Goal: Task Accomplishment & Management: Use online tool/utility

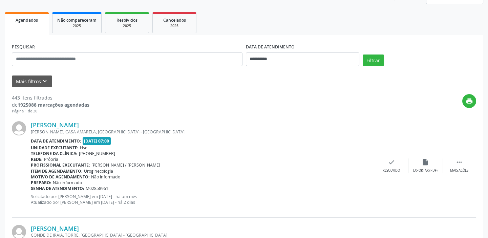
scroll to position [30, 0]
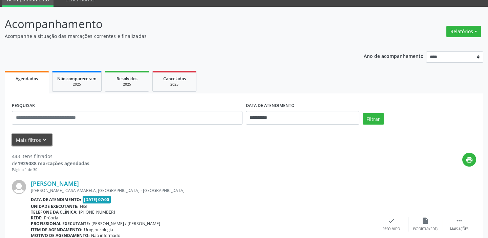
click at [45, 139] on icon "keyboard_arrow_down" at bounding box center [44, 139] width 7 height 7
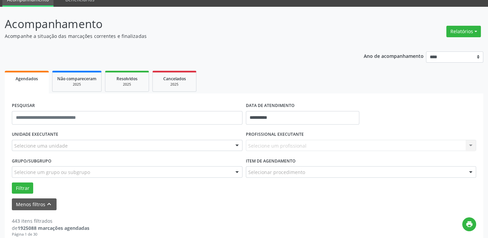
click at [269, 154] on div "PROFISSIONAL EXECUTANTE Selecione um profissional Nenhum resultado encontrado p…" at bounding box center [361, 142] width 234 height 26
click at [268, 148] on div "Selecione um profissional Nenhum resultado encontrado para: " " Não há nenhuma …" at bounding box center [361, 146] width 231 height 12
click at [268, 147] on div "Selecione um profissional Nenhum resultado encontrado para: " " Não há nenhuma …" at bounding box center [361, 146] width 231 height 12
click at [177, 146] on div "Selecione uma unidade" at bounding box center [127, 146] width 231 height 12
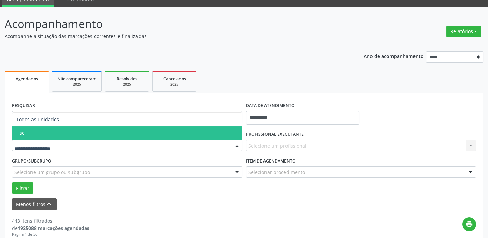
click at [39, 132] on span "Hse" at bounding box center [127, 133] width 230 height 14
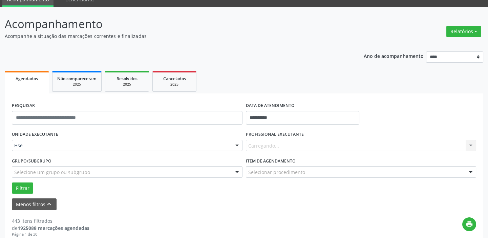
click at [468, 146] on div "Carregando... Nenhum resultado encontrado para: " " Não há nenhuma opção para s…" at bounding box center [361, 146] width 231 height 12
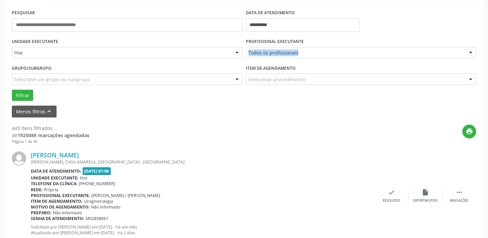
scroll to position [123, 0]
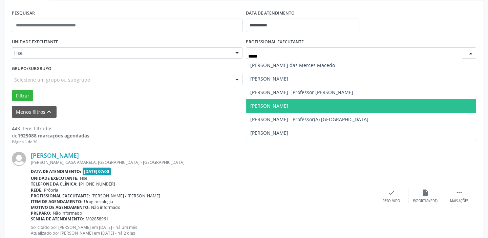
click at [288, 103] on span "[PERSON_NAME]" at bounding box center [269, 106] width 38 height 6
type input "*****"
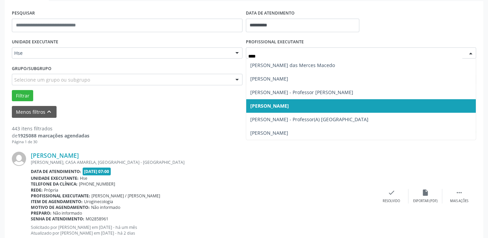
type input "*****"
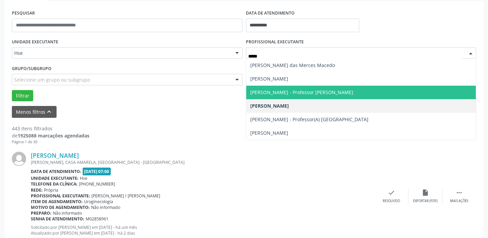
drag, startPoint x: 310, startPoint y: 88, endPoint x: 303, endPoint y: 85, distance: 7.3
click at [310, 88] on span "[PERSON_NAME] - Professor [PERSON_NAME]" at bounding box center [361, 93] width 230 height 14
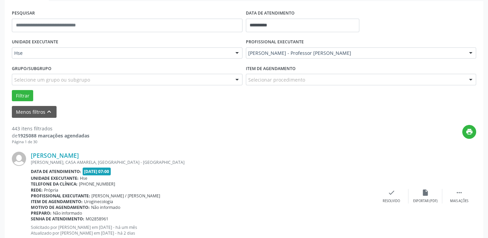
click at [295, 86] on div "Item de agendamento Selecionar procedimento #0000 - Alergologia #0001 - Angiolo…" at bounding box center [361, 76] width 234 height 26
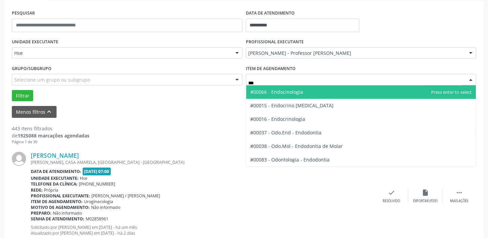
type input "****"
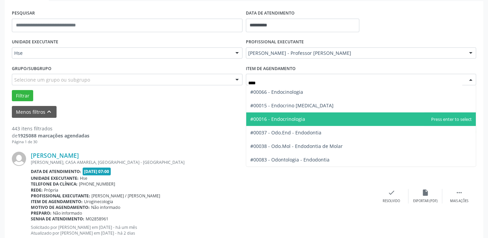
click at [321, 117] on span "#00016 - Endocrinologia" at bounding box center [361, 119] width 230 height 14
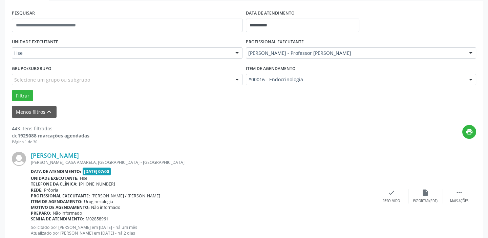
click at [34, 90] on div "Filtrar" at bounding box center [244, 96] width 468 height 12
click at [28, 90] on button "Filtrar" at bounding box center [22, 96] width 21 height 12
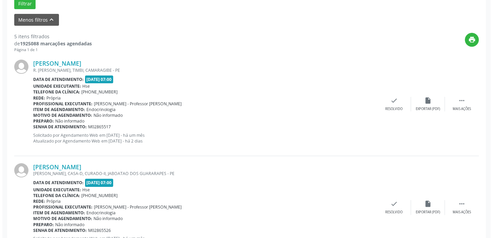
scroll to position [215, 0]
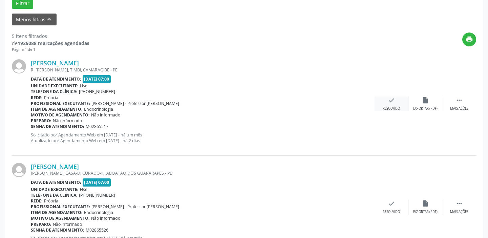
click at [390, 101] on icon "check" at bounding box center [391, 100] width 7 height 7
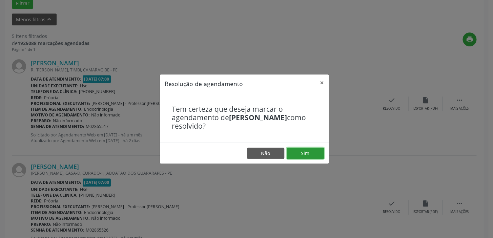
click at [296, 150] on button "Sim" at bounding box center [305, 154] width 37 height 12
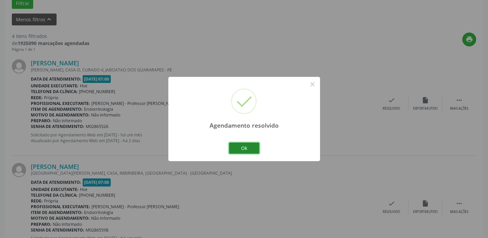
click at [251, 145] on button "Ok" at bounding box center [244, 149] width 30 height 12
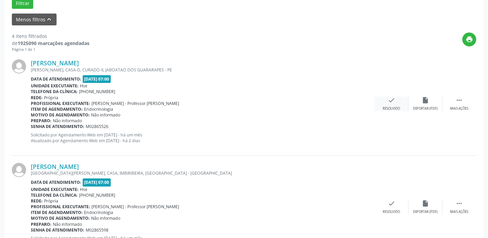
click at [394, 105] on div "check Resolvido" at bounding box center [392, 104] width 34 height 15
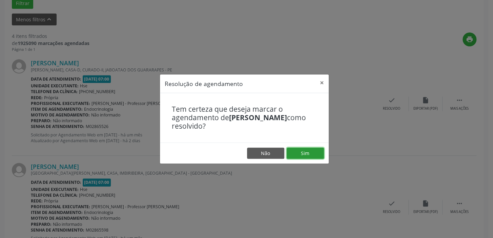
click at [309, 150] on button "Sim" at bounding box center [305, 154] width 37 height 12
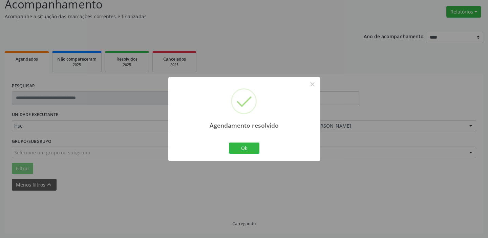
scroll to position [57, 0]
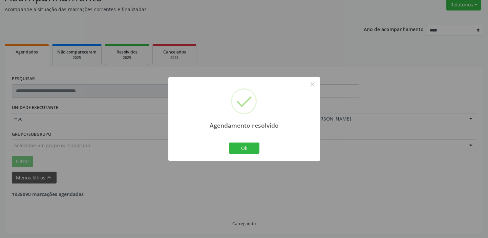
click at [251, 142] on div "Ok Cancel" at bounding box center [244, 148] width 34 height 14
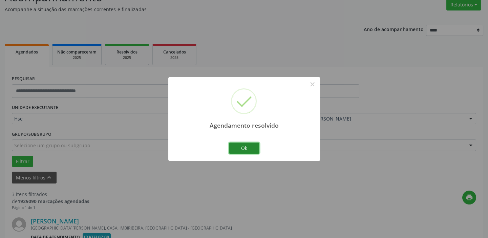
click at [249, 149] on button "Ok" at bounding box center [244, 149] width 30 height 12
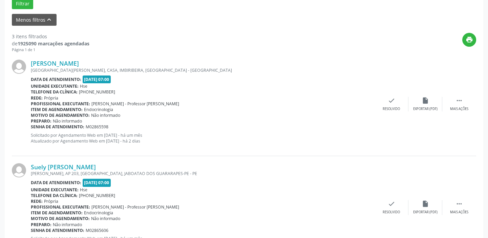
scroll to position [242, 0]
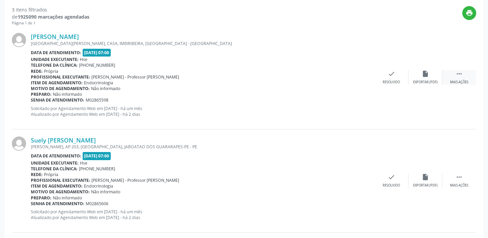
click at [459, 76] on icon "" at bounding box center [459, 73] width 7 height 7
click at [433, 77] on div "alarm_off Não compareceu" at bounding box center [425, 77] width 34 height 15
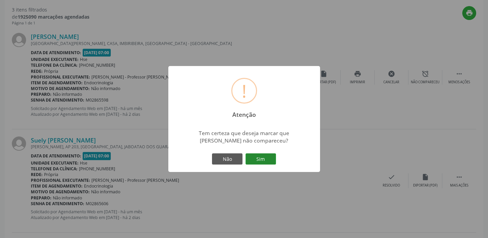
click at [261, 158] on button "Sim" at bounding box center [261, 159] width 30 height 12
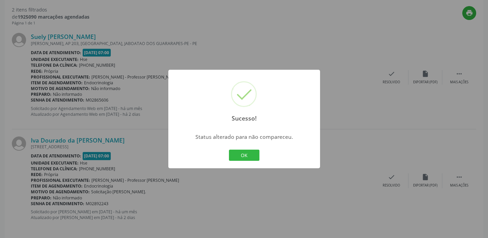
click at [256, 149] on div "OK Cancel" at bounding box center [244, 155] width 34 height 14
click at [249, 153] on button "OK" at bounding box center [244, 156] width 30 height 12
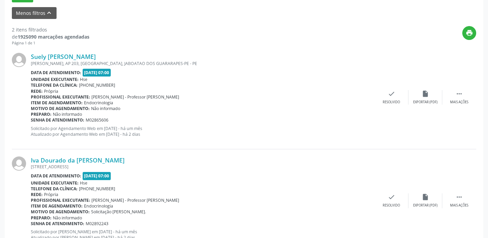
scroll to position [211, 0]
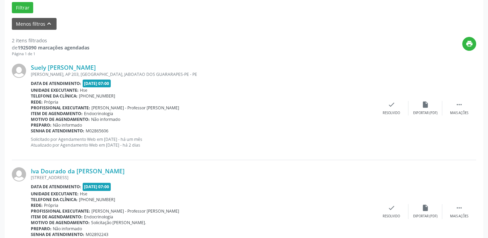
click at [460, 100] on div "Suely Patricia Martins Gomes ELIGIO M DE ARAUJO, AP 203, CANDEIAS, JABOATAO DOS…" at bounding box center [244, 108] width 464 height 103
click at [465, 104] on div " Mais ações" at bounding box center [459, 108] width 34 height 15
click at [430, 103] on div "alarm_off Não compareceu" at bounding box center [425, 108] width 34 height 15
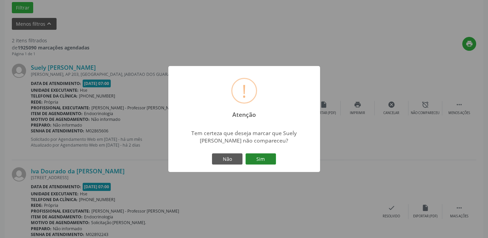
click at [260, 158] on button "Sim" at bounding box center [261, 159] width 30 height 12
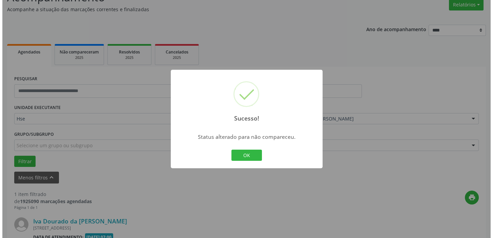
scroll to position [144, 0]
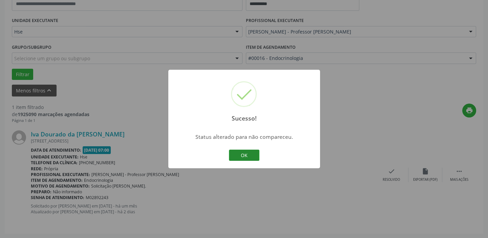
click at [253, 158] on button "OK" at bounding box center [244, 156] width 30 height 12
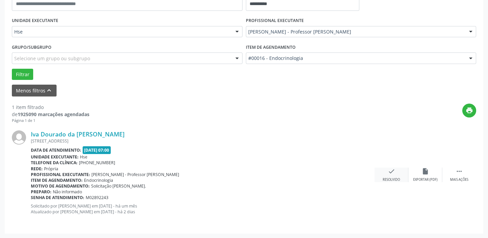
click at [383, 175] on div "check Resolvido" at bounding box center [392, 175] width 34 height 15
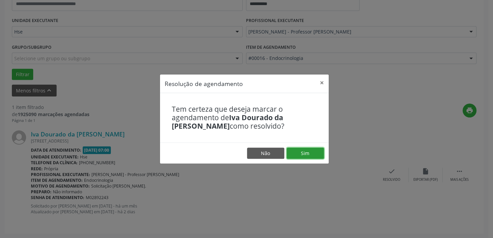
click at [312, 149] on button "Sim" at bounding box center [305, 154] width 37 height 12
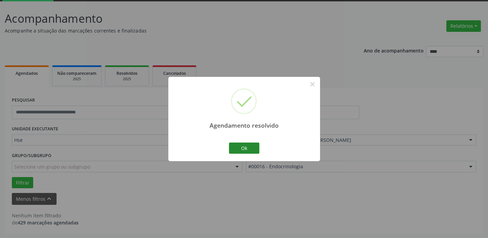
scroll to position [35, 0]
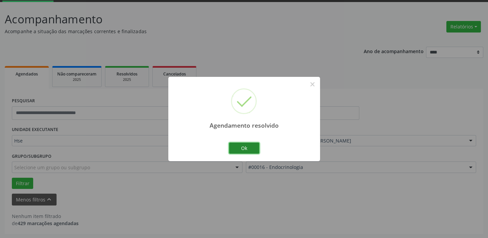
click at [250, 153] on button "Ok" at bounding box center [244, 149] width 30 height 12
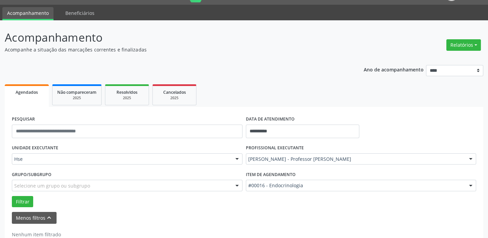
scroll to position [0, 0]
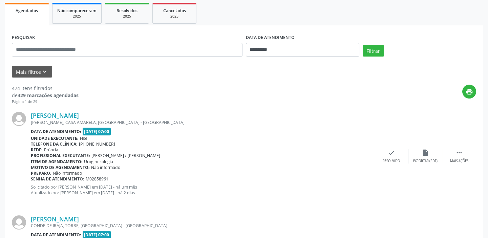
scroll to position [61, 0]
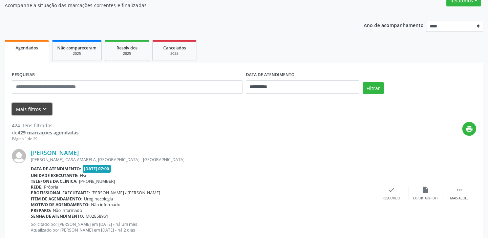
click at [34, 112] on button "Mais filtros keyboard_arrow_down" at bounding box center [32, 109] width 40 height 12
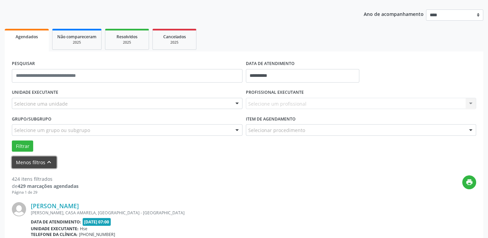
scroll to position [123, 0]
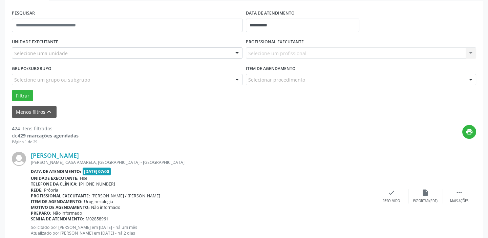
click at [264, 49] on div "Selecione um profissional Nenhum resultado encontrado para: " " Não há nenhuma …" at bounding box center [361, 53] width 231 height 12
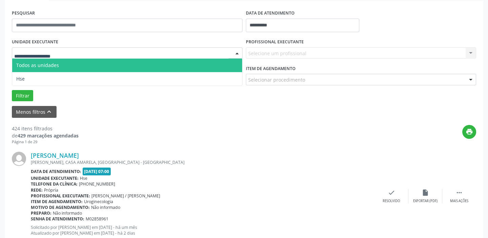
click at [94, 52] on div at bounding box center [127, 53] width 231 height 12
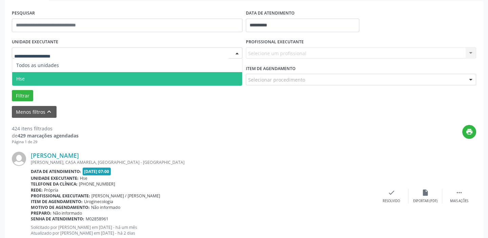
click at [70, 79] on span "Hse" at bounding box center [127, 79] width 230 height 14
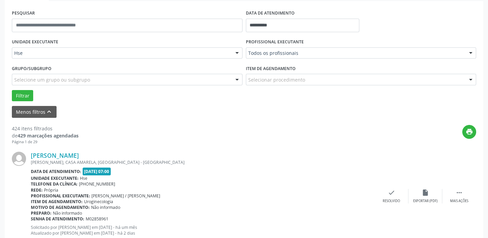
click at [278, 66] on label "Item de agendamento" at bounding box center [271, 68] width 50 height 10
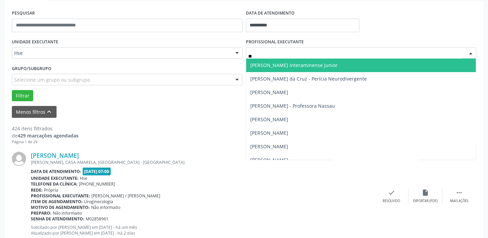
type input "*"
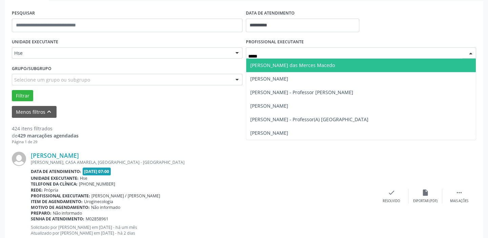
type input "*****"
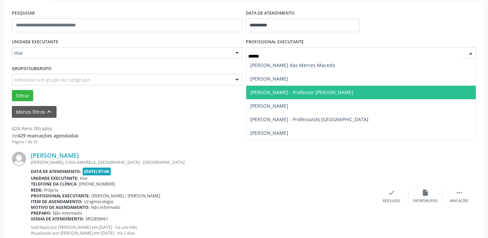
click at [305, 95] on span "[PERSON_NAME] - Professor [PERSON_NAME]" at bounding box center [361, 93] width 230 height 14
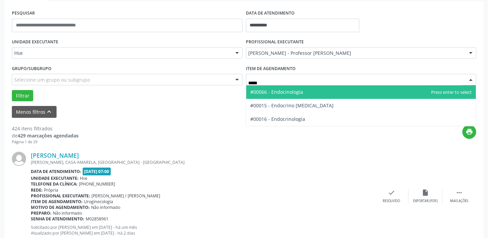
type input "******"
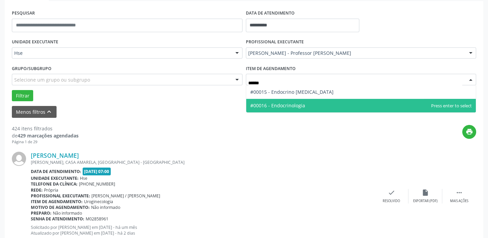
click at [295, 110] on span "#00016 - Endocrinologia" at bounding box center [361, 106] width 230 height 14
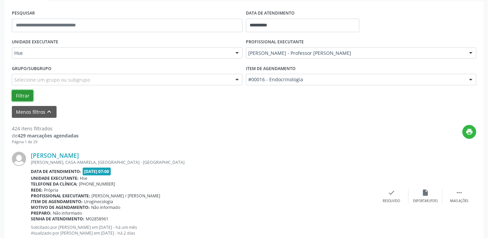
drag, startPoint x: 27, startPoint y: 93, endPoint x: 28, endPoint y: 84, distance: 9.2
click at [28, 92] on button "Filtrar" at bounding box center [22, 96] width 21 height 12
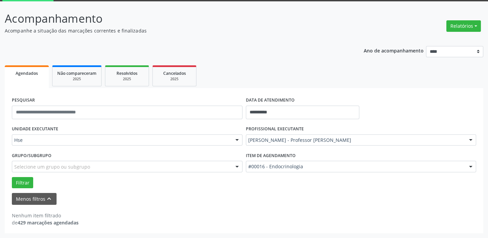
scroll to position [35, 0]
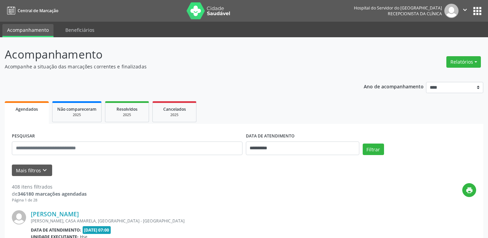
scroll to position [159, 0]
